Goal: Task Accomplishment & Management: Manage account settings

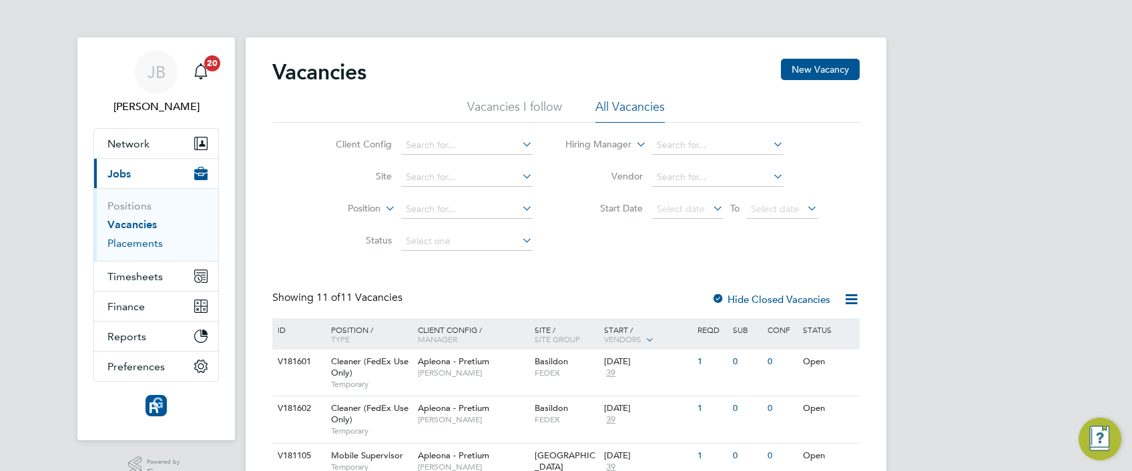
click at [147, 245] on link "Placements" at bounding box center [134, 243] width 55 height 13
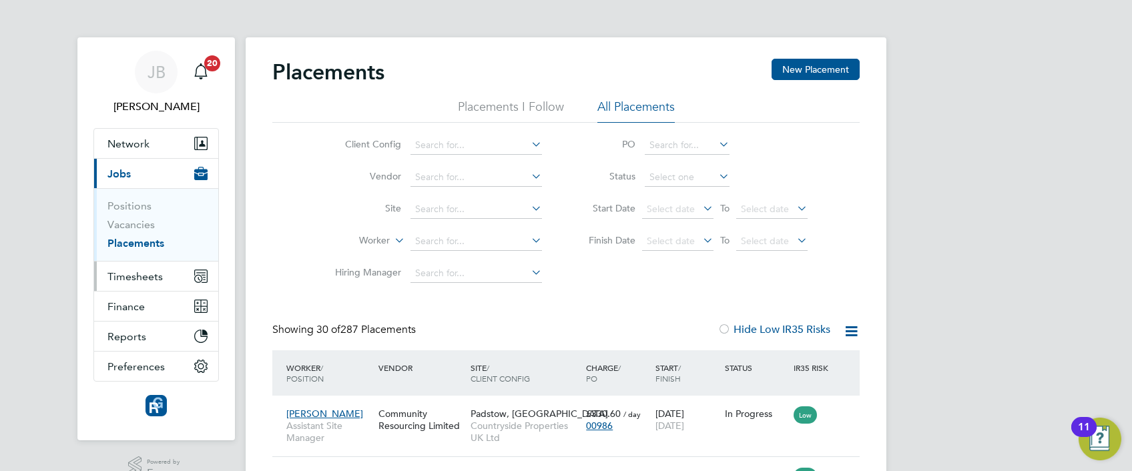
click at [146, 275] on span "Timesheets" at bounding box center [134, 276] width 55 height 13
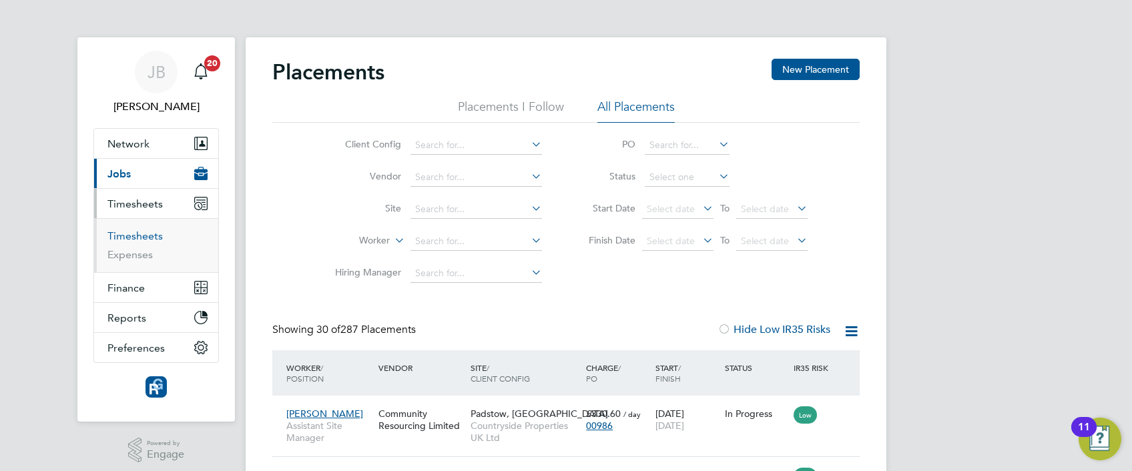
click at [126, 238] on link "Timesheets" at bounding box center [134, 236] width 55 height 13
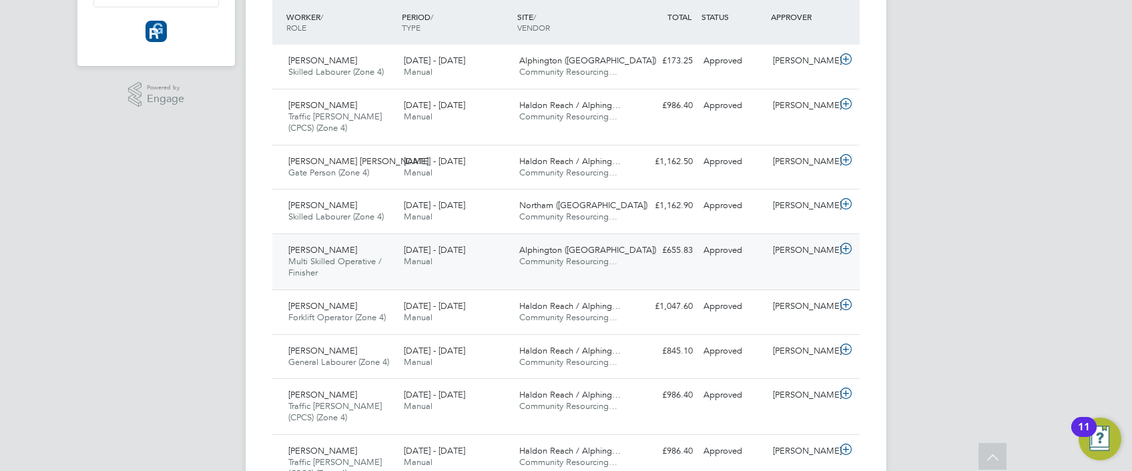
click at [362, 270] on div "Patrick Wells Multi Skilled Operative / Finisher 22 - 28 Sep 2025" at bounding box center [341, 262] width 116 height 45
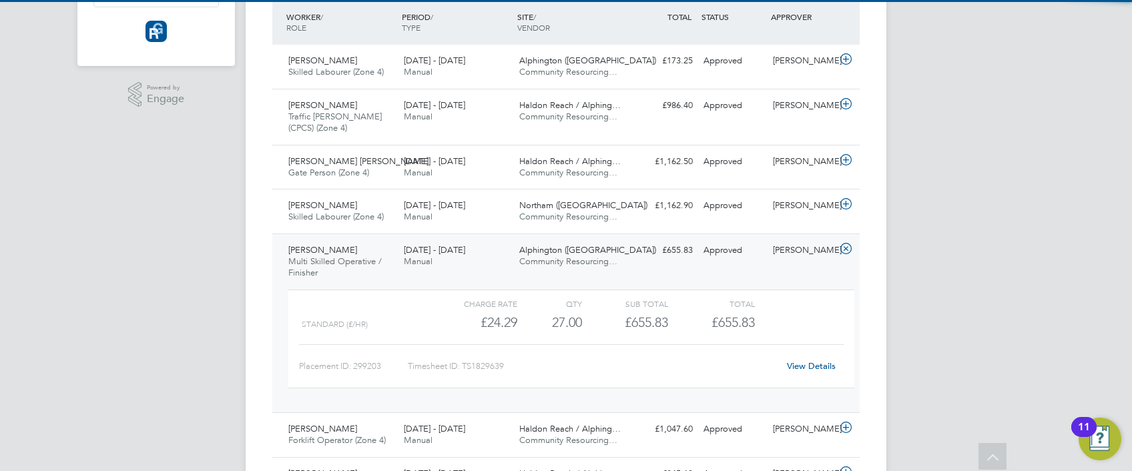
click at [395, 320] on div "Standard (£/HR)" at bounding box center [367, 325] width 130 height 22
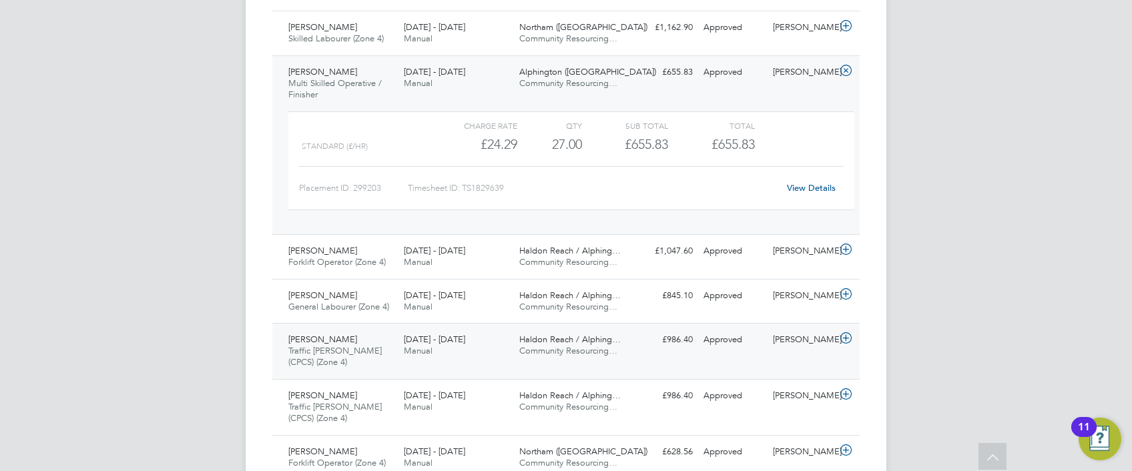
click at [395, 345] on div "Philip Hunt Traffic Marshall (CPCS) (Zone 4) 22 - 28 Sep 2025" at bounding box center [341, 351] width 116 height 45
